Goal: Download file/media

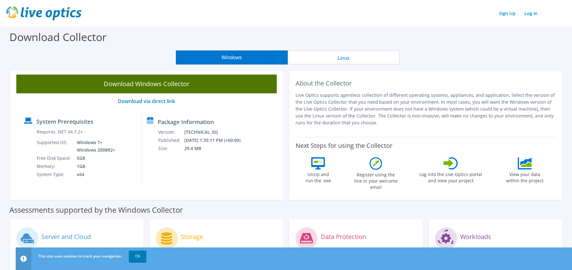
click at [149, 84] on link "Download Windows Collector" at bounding box center [146, 84] width 261 height 19
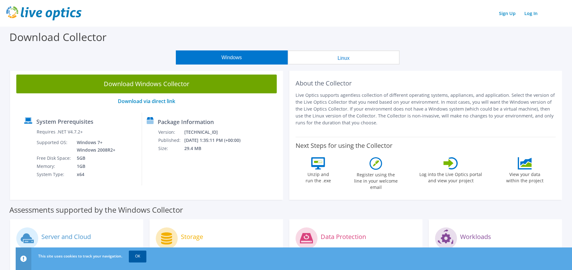
click at [143, 256] on link "OK" at bounding box center [138, 256] width 18 height 11
